Goal: Navigation & Orientation: Find specific page/section

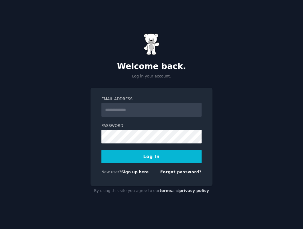
click at [140, 115] on input "Email Address" at bounding box center [151, 110] width 100 height 14
type input "**********"
click at [162, 158] on button "Log In" at bounding box center [151, 156] width 100 height 13
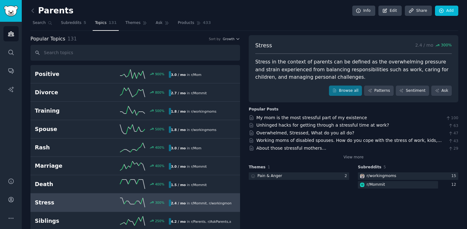
click at [33, 12] on icon at bounding box center [33, 11] width 2 height 4
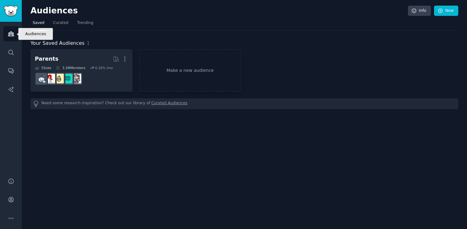
click at [8, 33] on icon "Sidebar" at bounding box center [11, 34] width 6 height 4
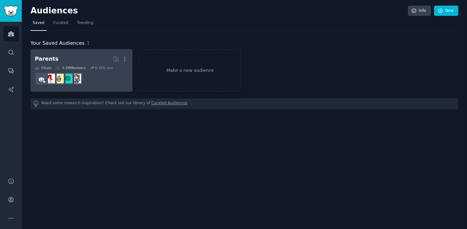
click at [64, 54] on h2 "Parents More" at bounding box center [81, 59] width 93 height 11
